Goal: Task Accomplishment & Management: Manage account settings

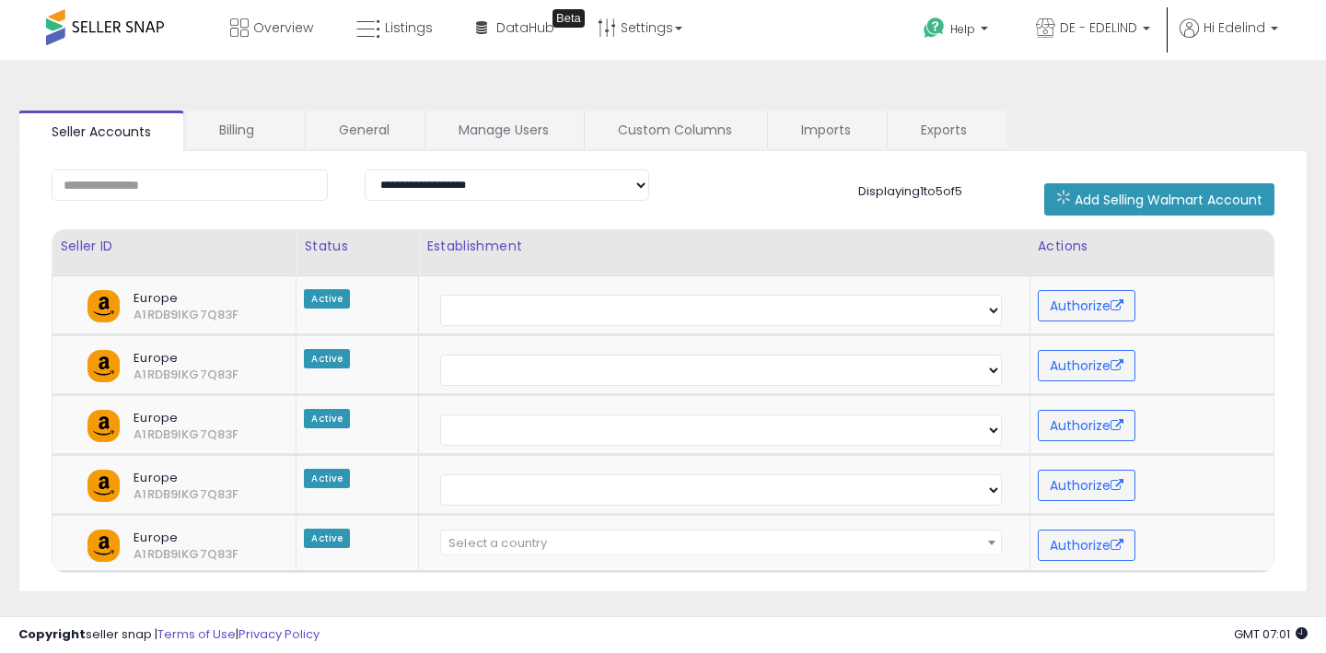
click at [118, 26] on span at bounding box center [105, 27] width 118 height 36
click at [144, 21] on span at bounding box center [105, 27] width 118 height 36
click at [136, 31] on span at bounding box center [105, 27] width 118 height 36
click at [1261, 119] on ul "Seller Accounts Billing General Manage Users Custom Columns Imports Exports" at bounding box center [662, 130] width 1289 height 41
